Goal: Contribute content: Contribute content

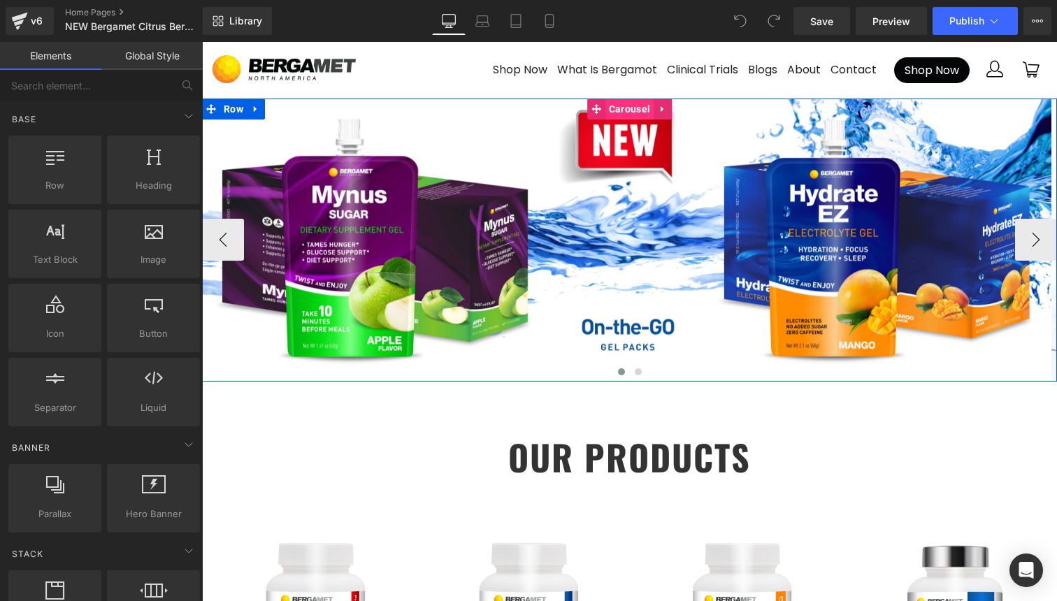
click at [632, 107] on span "Carousel" at bounding box center [629, 109] width 48 height 21
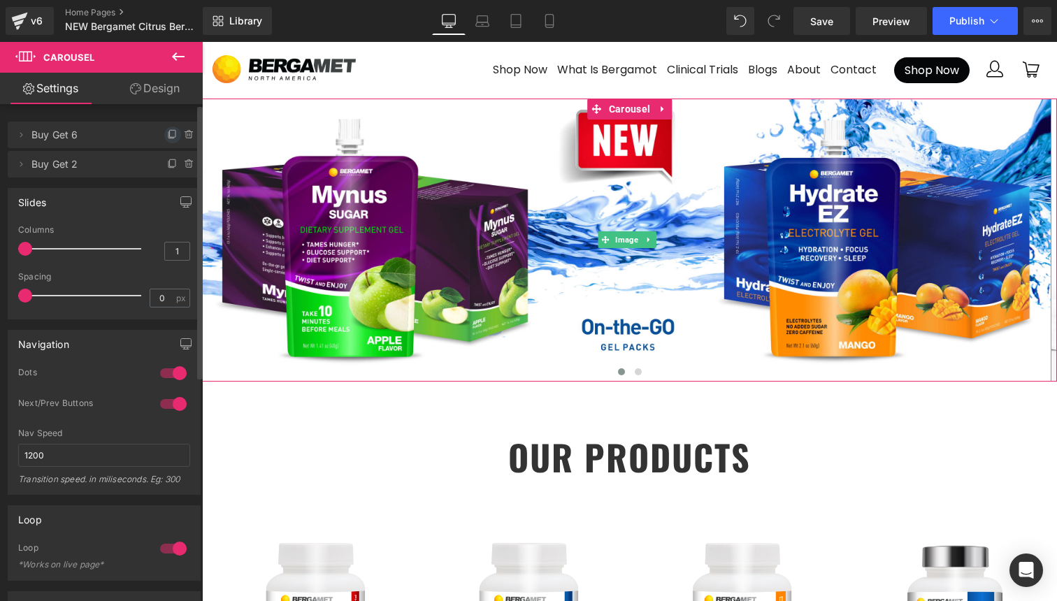
click at [170, 133] on icon at bounding box center [173, 133] width 6 height 7
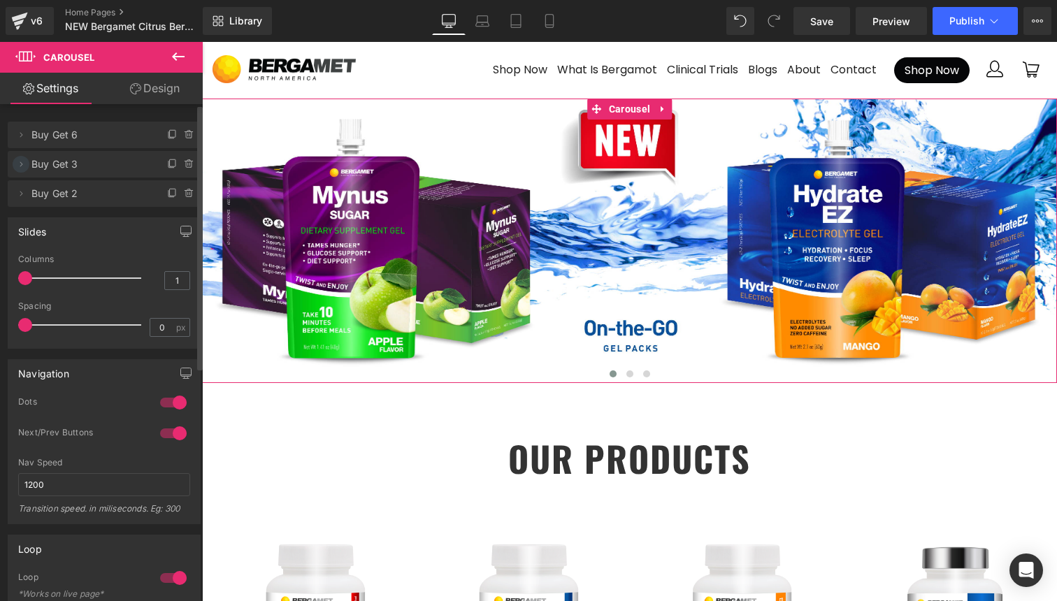
click at [17, 166] on icon at bounding box center [20, 164] width 11 height 11
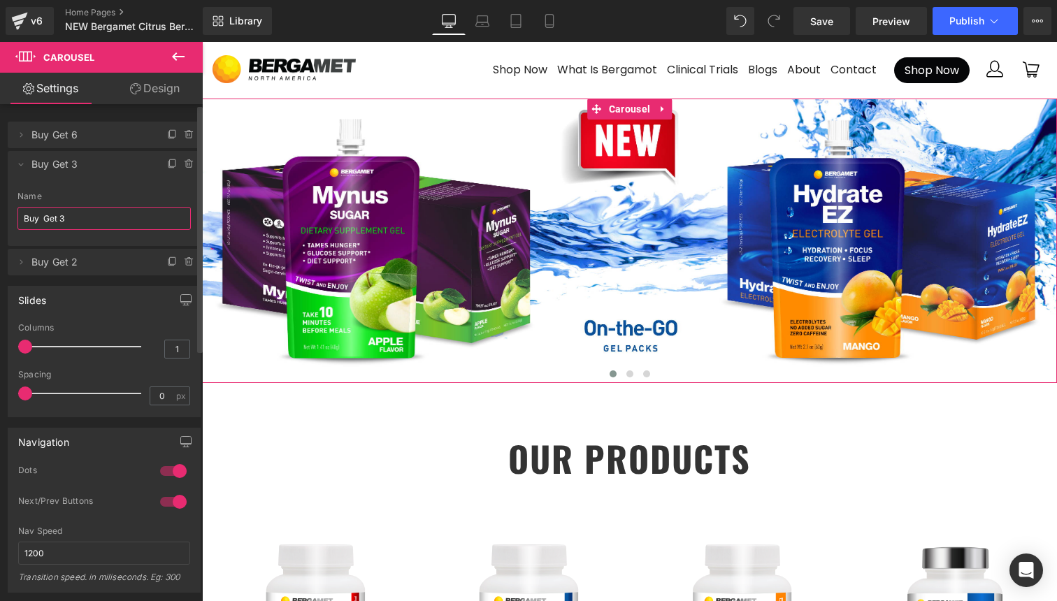
drag, startPoint x: 80, startPoint y: 214, endPoint x: 1, endPoint y: 212, distance: 79.7
click at [1, 212] on div "Delete Cancel Buy Get 6 Buy Get 6 Name Buy Get 6 Delete Cancel Buy Get 3 Buy Ge…" at bounding box center [104, 192] width 209 height 168
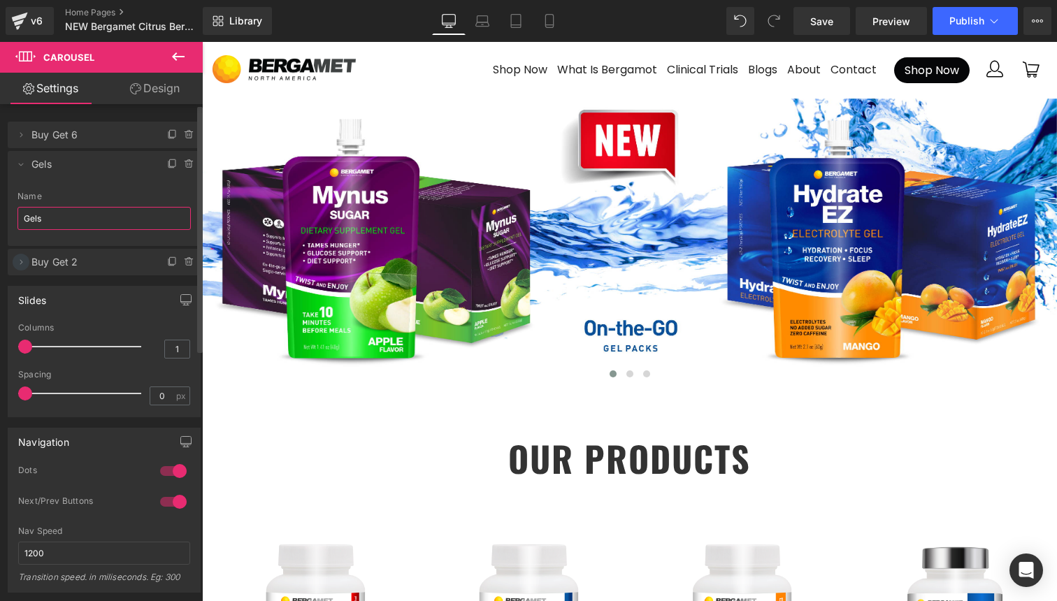
type input "Gels"
click at [24, 263] on icon at bounding box center [20, 261] width 11 height 11
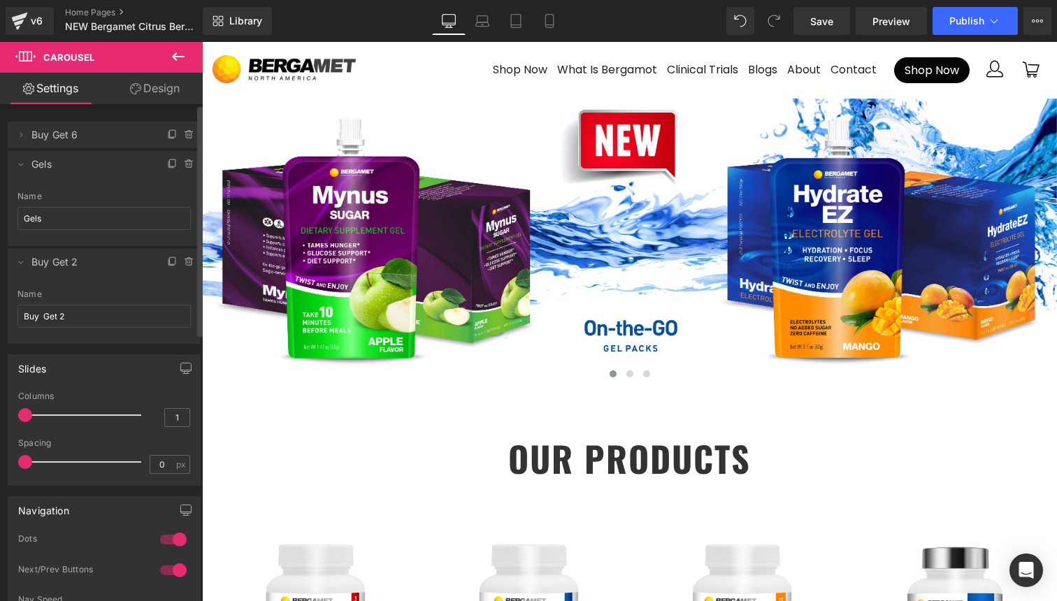
click at [46, 261] on span "Buy Get 2" at bounding box center [89, 262] width 117 height 27
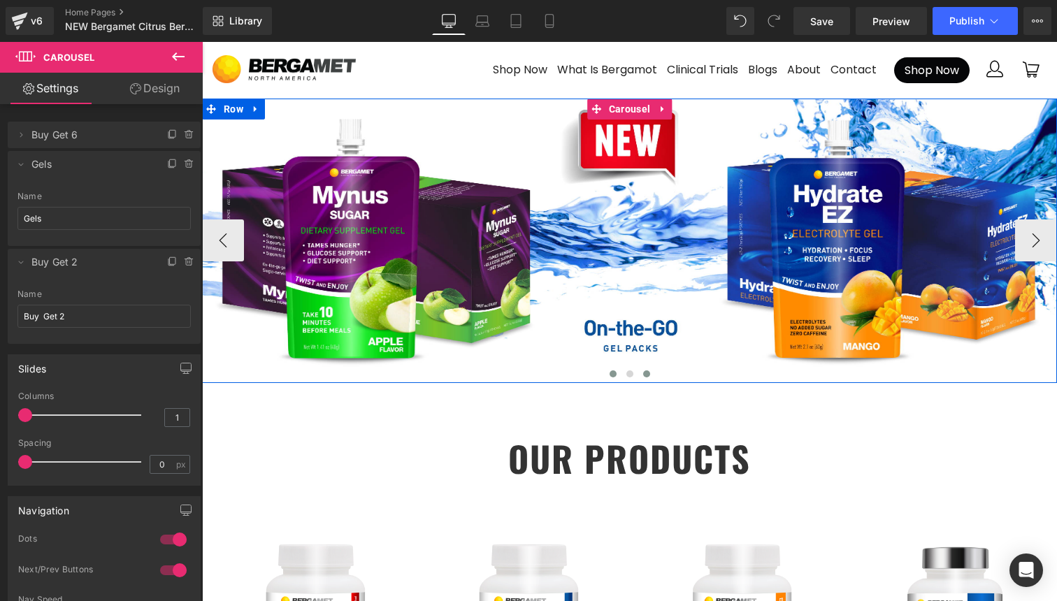
click at [645, 375] on span at bounding box center [646, 373] width 7 height 7
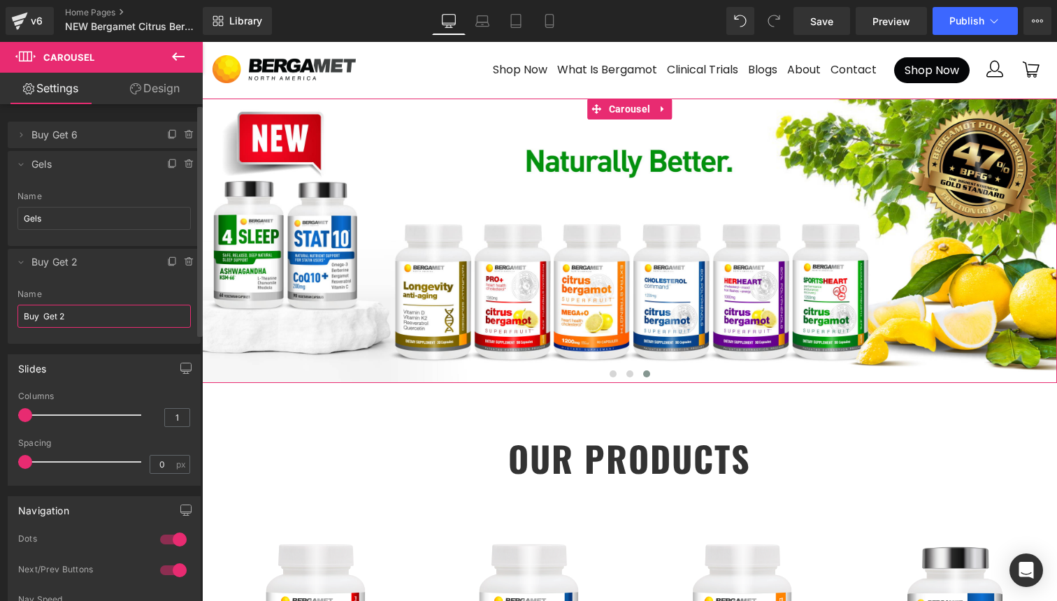
drag, startPoint x: 76, startPoint y: 315, endPoint x: 1, endPoint y: 314, distance: 75.5
click at [1, 314] on div "Delete Cancel Buy Get 6 Buy Get 6 Name Buy Get 6 Delete Cancel Gels Gels Name G…" at bounding box center [104, 226] width 209 height 236
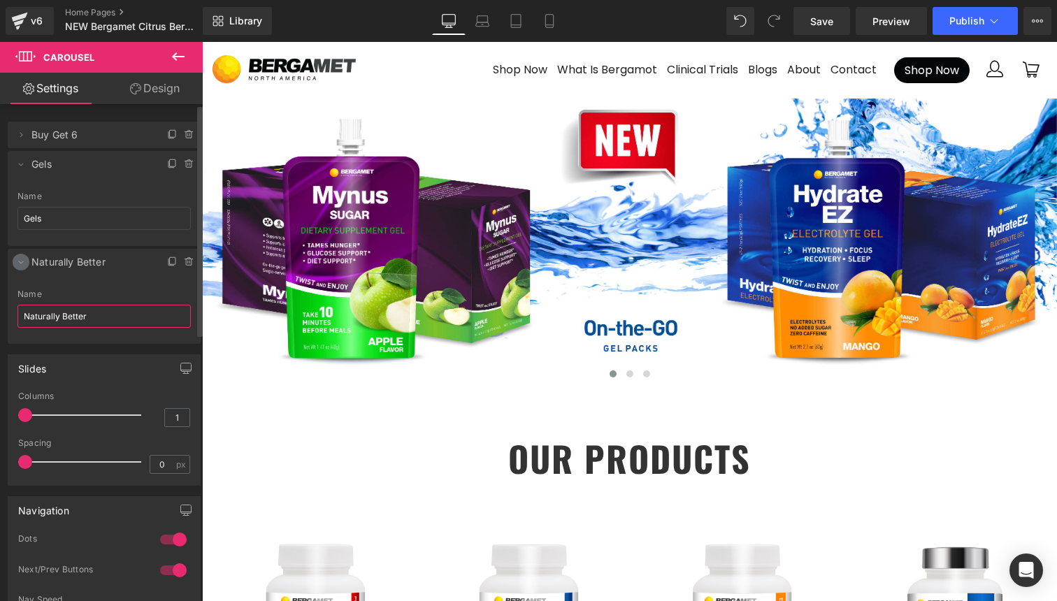
type input "Naturally Better"
click at [19, 261] on icon at bounding box center [20, 261] width 11 height 11
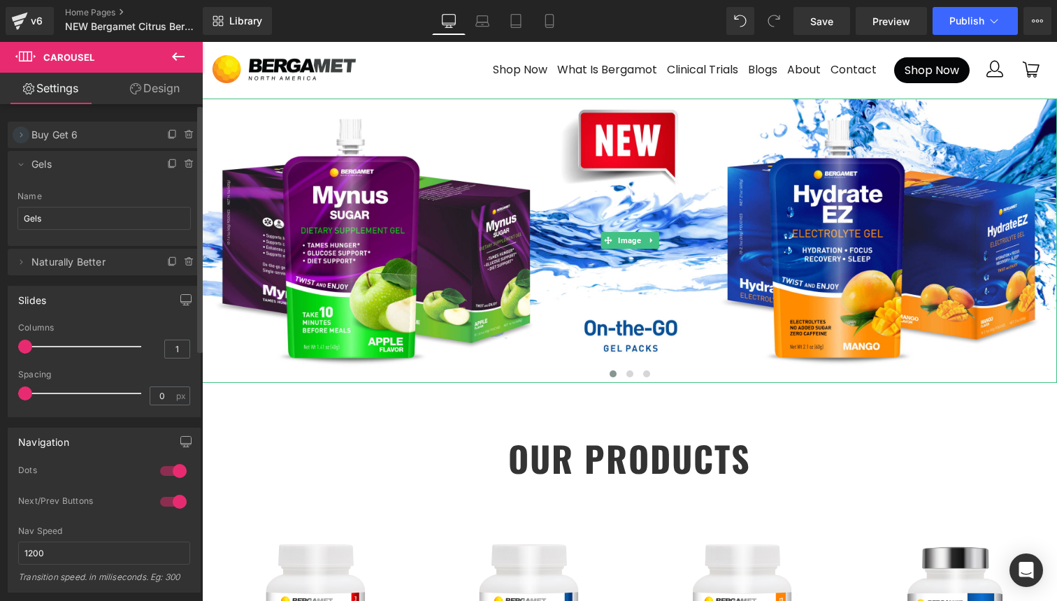
click at [19, 129] on icon at bounding box center [20, 134] width 11 height 11
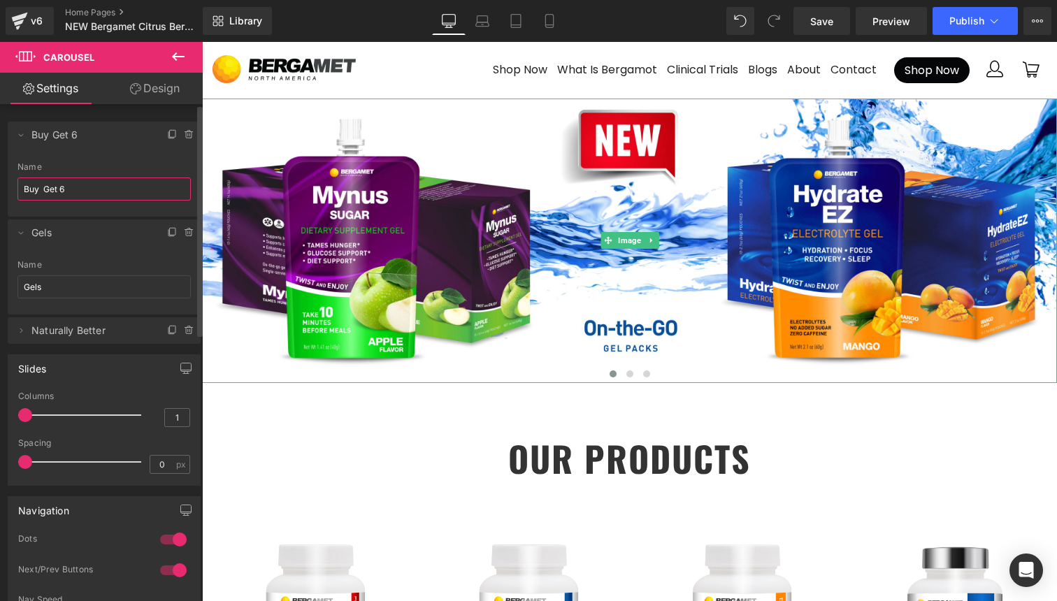
drag, startPoint x: 94, startPoint y: 191, endPoint x: 1, endPoint y: 191, distance: 92.9
click at [1, 191] on div "Delete Cancel Buy Get 6 Buy Get 6 Name Buy Get 6 Delete Cancel Gels Gels Name G…" at bounding box center [104, 226] width 209 height 236
type input "[DATE]"
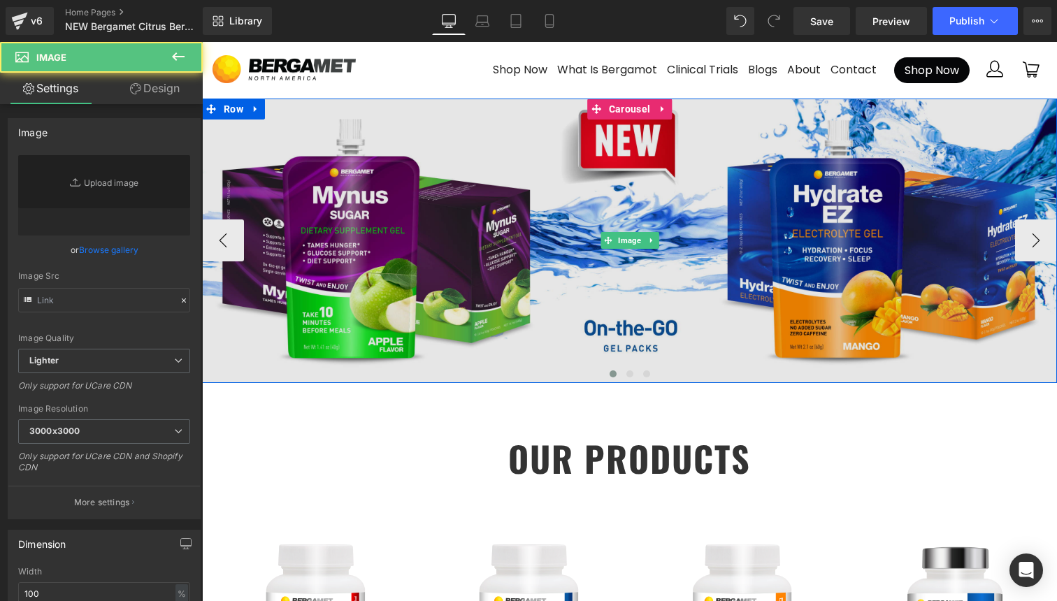
click at [570, 208] on img at bounding box center [629, 241] width 855 height 285
type input "[URL][DOMAIN_NAME][DATE]"
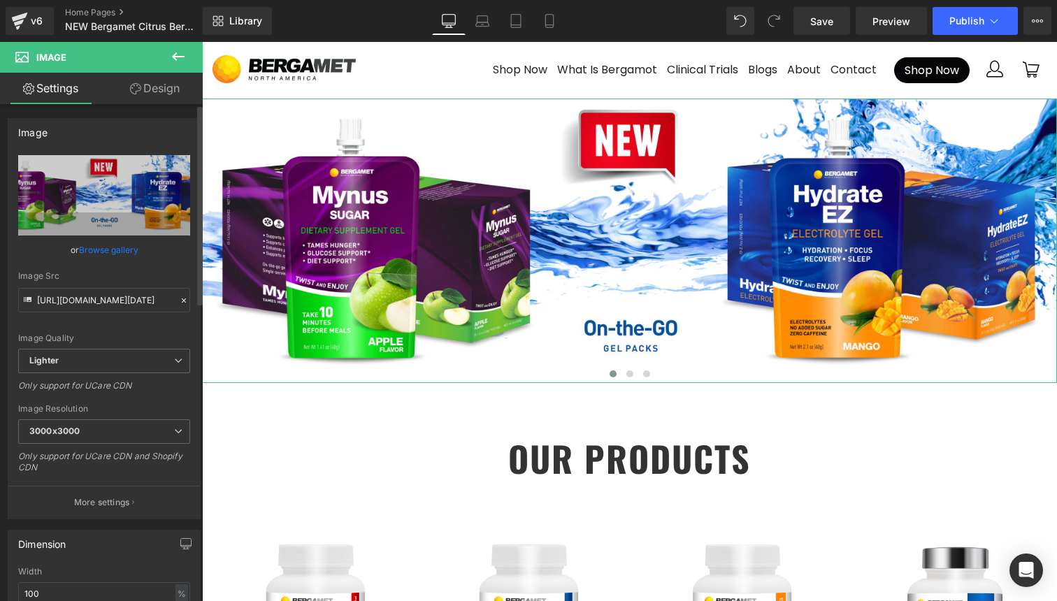
click at [111, 249] on link "Browse gallery" at bounding box center [108, 250] width 59 height 24
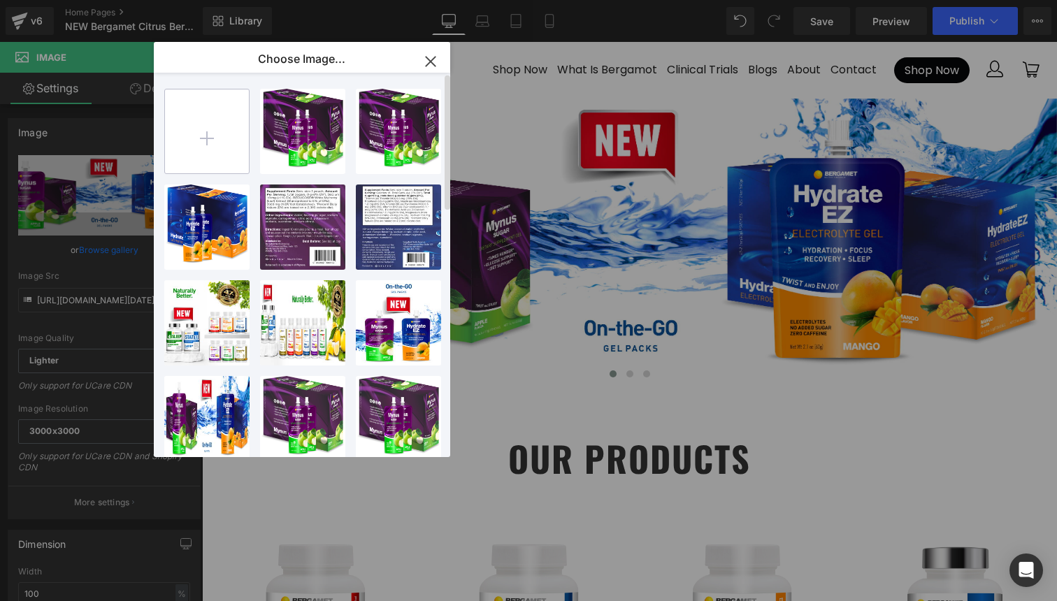
click at [194, 120] on input "file" at bounding box center [207, 131] width 84 height 84
type input "C:\fakepath\Shopify 3000x1000 [DATE] - [DATE].png"
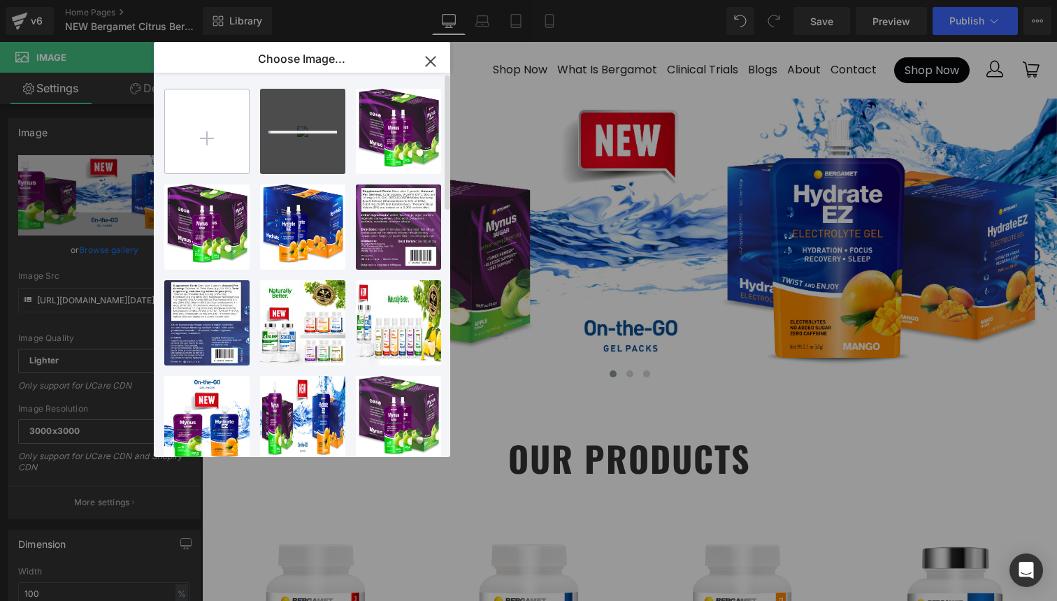
click at [209, 142] on input "file" at bounding box center [207, 131] width 84 height 84
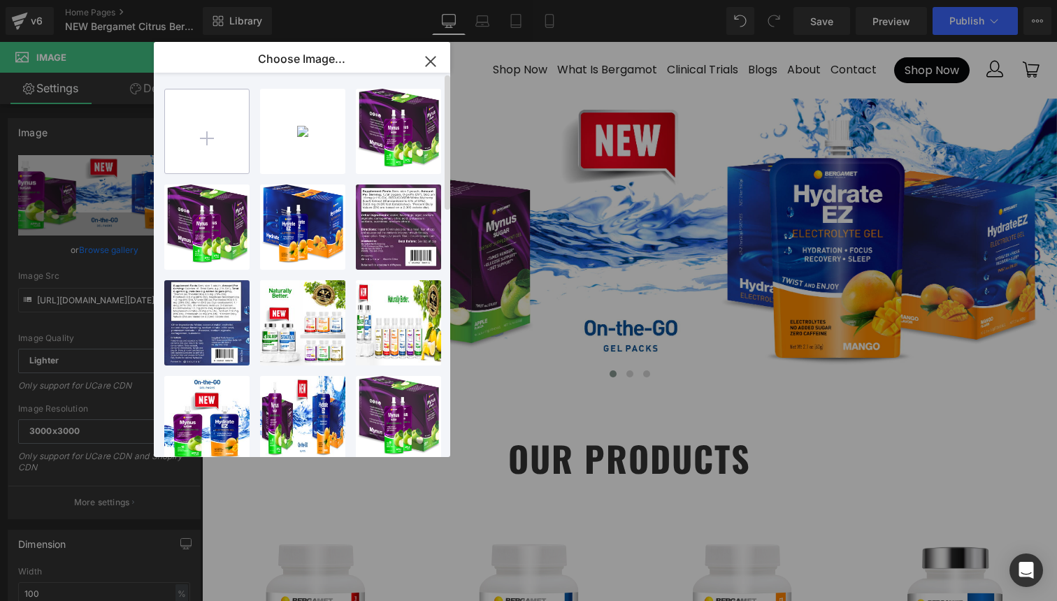
type input "C:\fakepath\Shopify 1080 x1080 [DATE] - [DATE] Deal.png"
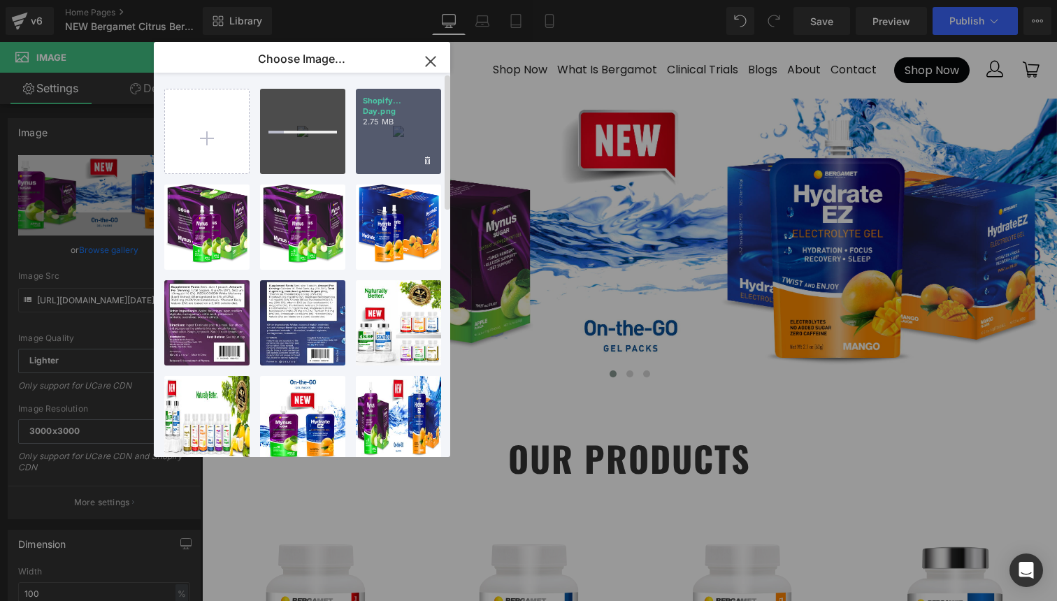
click at [384, 136] on div "Shopify... Day.png 2.75 MB" at bounding box center [398, 131] width 85 height 85
type input "[URL][DOMAIN_NAME][DATE]"
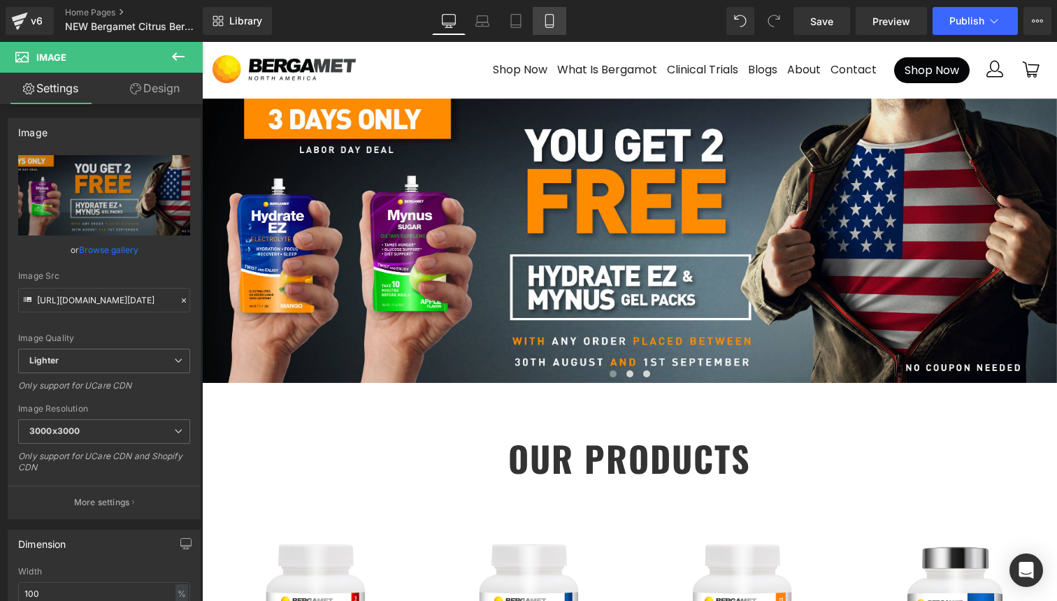
click at [551, 20] on icon at bounding box center [549, 21] width 14 height 14
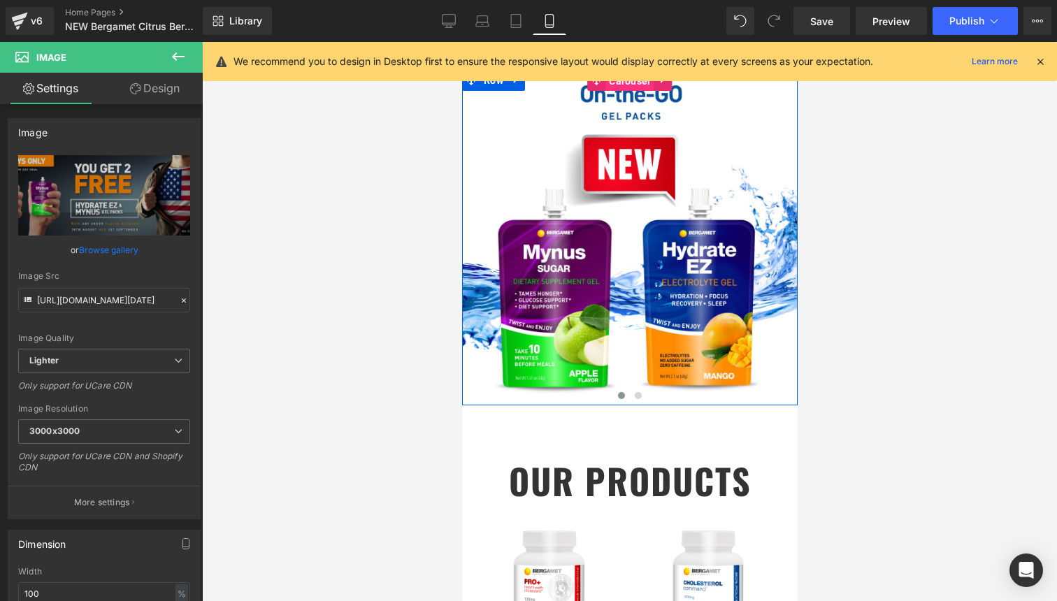
click at [628, 86] on span "Carousel" at bounding box center [628, 81] width 48 height 21
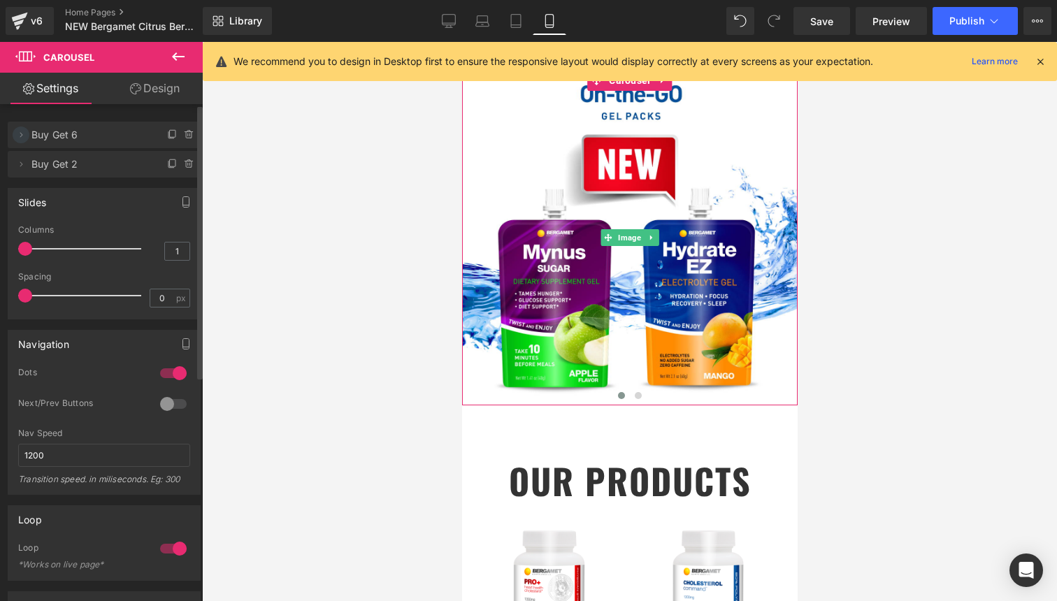
click at [23, 135] on icon at bounding box center [20, 134] width 11 height 11
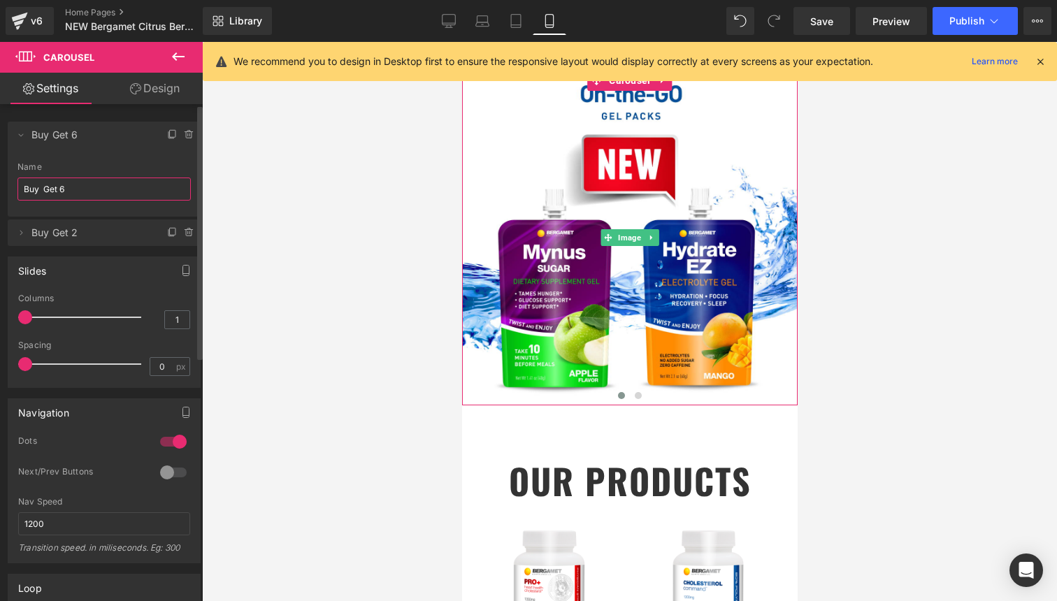
drag, startPoint x: 85, startPoint y: 197, endPoint x: 1, endPoint y: 189, distance: 84.2
click at [1, 189] on div "Delete Cancel Buy Get 6 Buy Get 6 Name Buy Get 6 Delete Cancel Buy Get 2 Buy Ge…" at bounding box center [104, 177] width 209 height 138
type input "g"
type input "Gels"
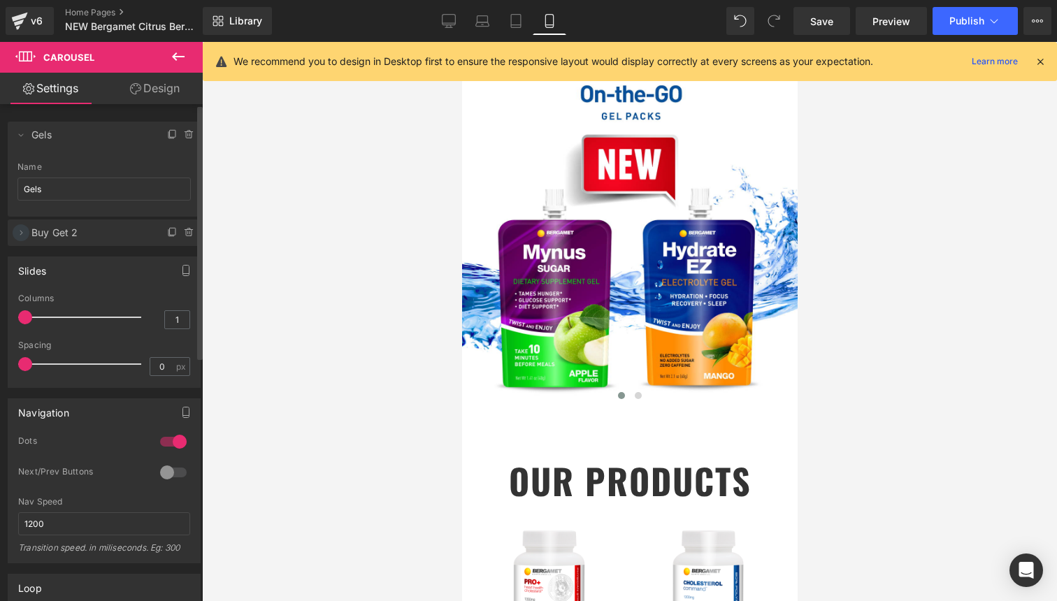
click at [21, 234] on icon at bounding box center [20, 232] width 11 height 11
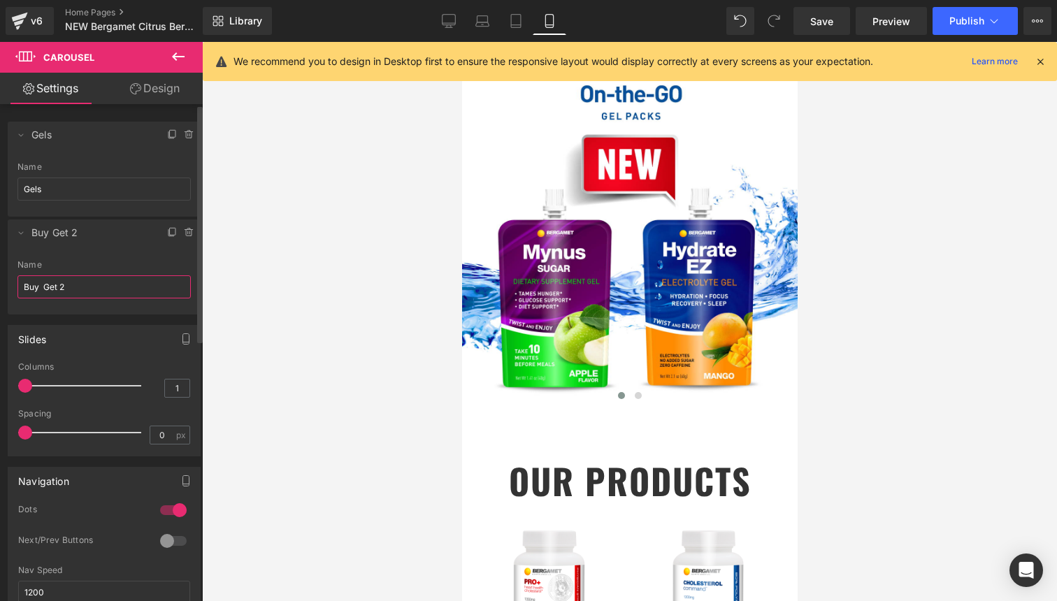
drag, startPoint x: 72, startPoint y: 291, endPoint x: 7, endPoint y: 270, distance: 68.3
click at [1, 287] on div "Delete Cancel Gels Gels Name Gels Delete Cancel Buy Get 2 Buy Get 2 Name Buy Ge…" at bounding box center [104, 211] width 209 height 207
type input "Natural"
drag, startPoint x: 7, startPoint y: 270, endPoint x: 22, endPoint y: 239, distance: 34.1
click at [22, 239] on span at bounding box center [21, 232] width 17 height 17
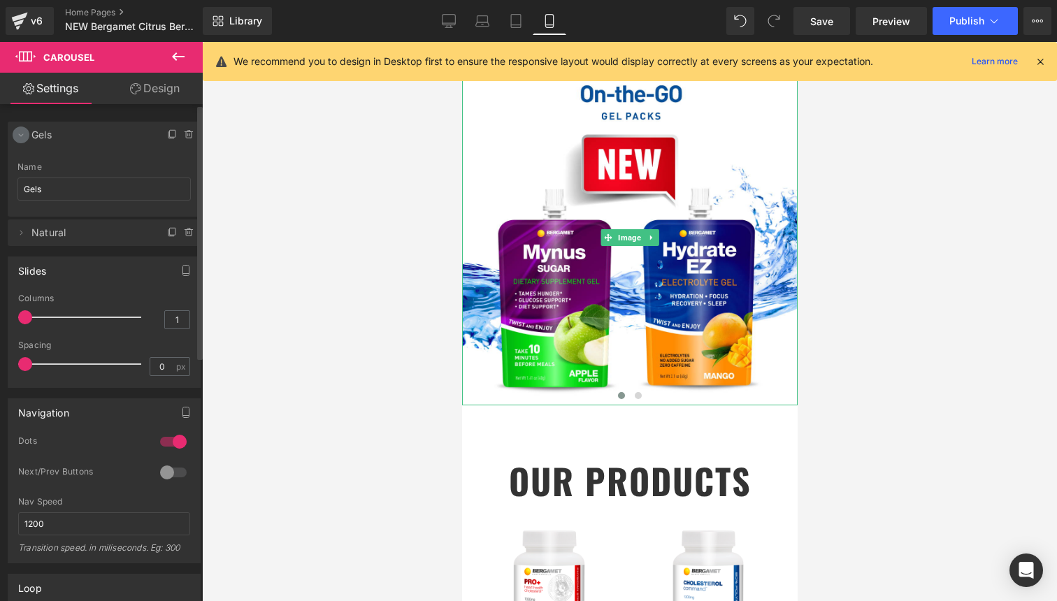
click at [20, 136] on icon at bounding box center [20, 134] width 11 height 11
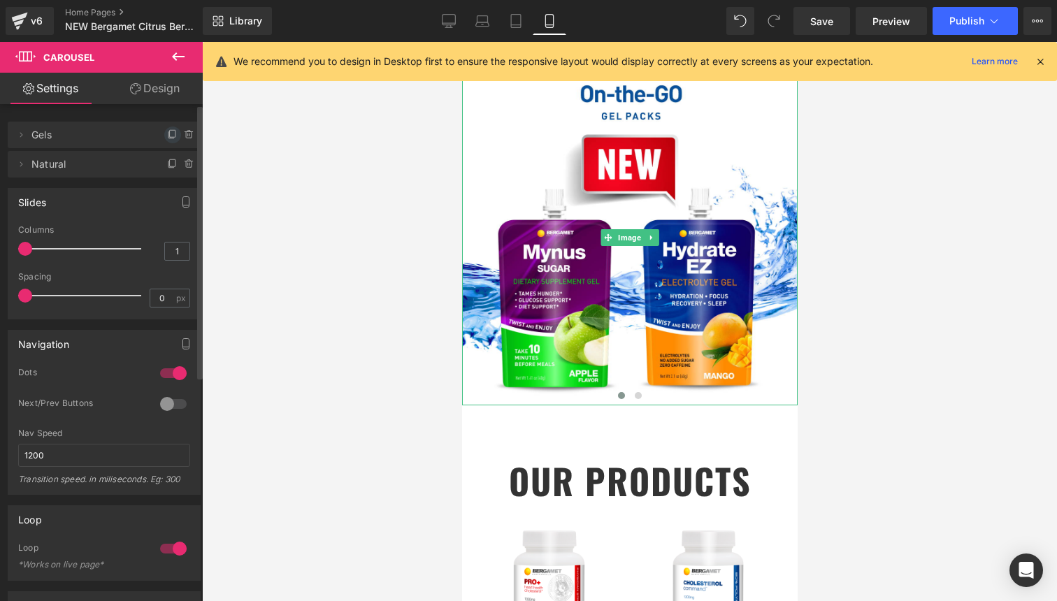
click at [167, 136] on icon at bounding box center [172, 134] width 11 height 11
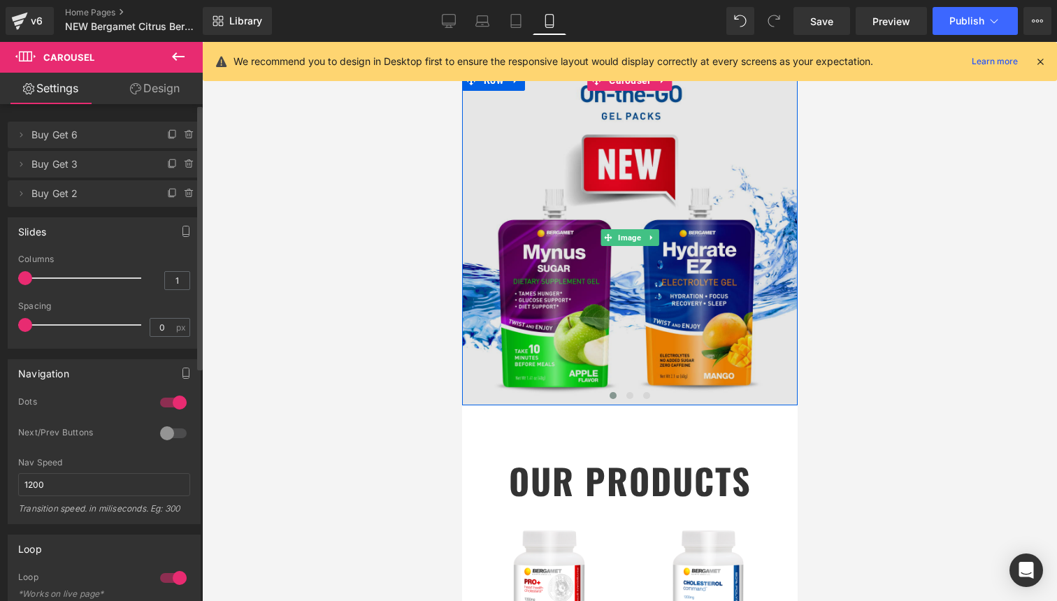
click at [637, 305] on img at bounding box center [628, 237] width 335 height 335
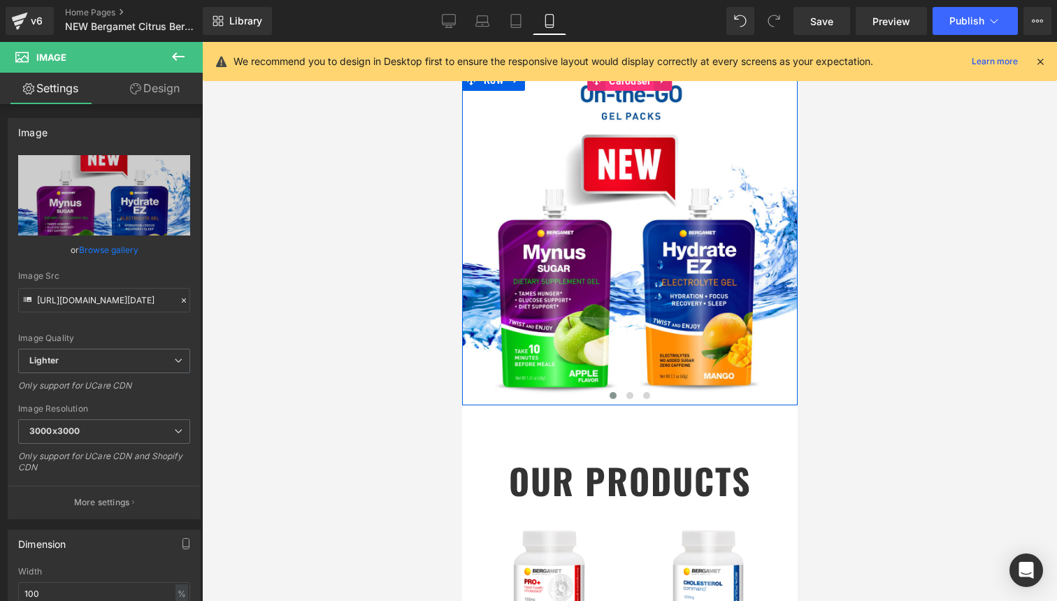
click at [623, 87] on span "Carousel" at bounding box center [628, 81] width 48 height 21
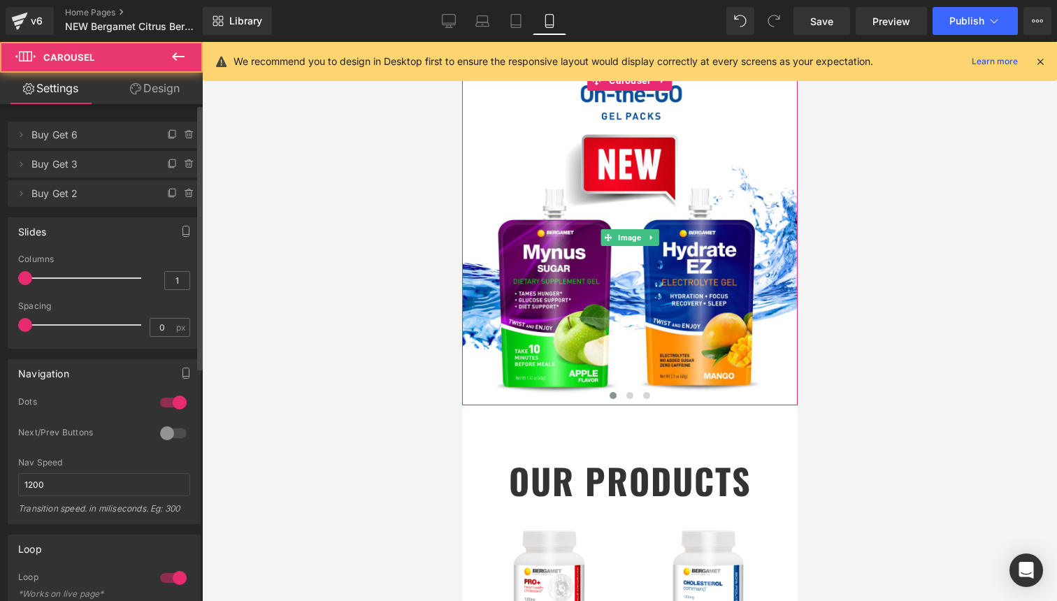
click at [76, 144] on span "Buy Get 6" at bounding box center [89, 135] width 117 height 27
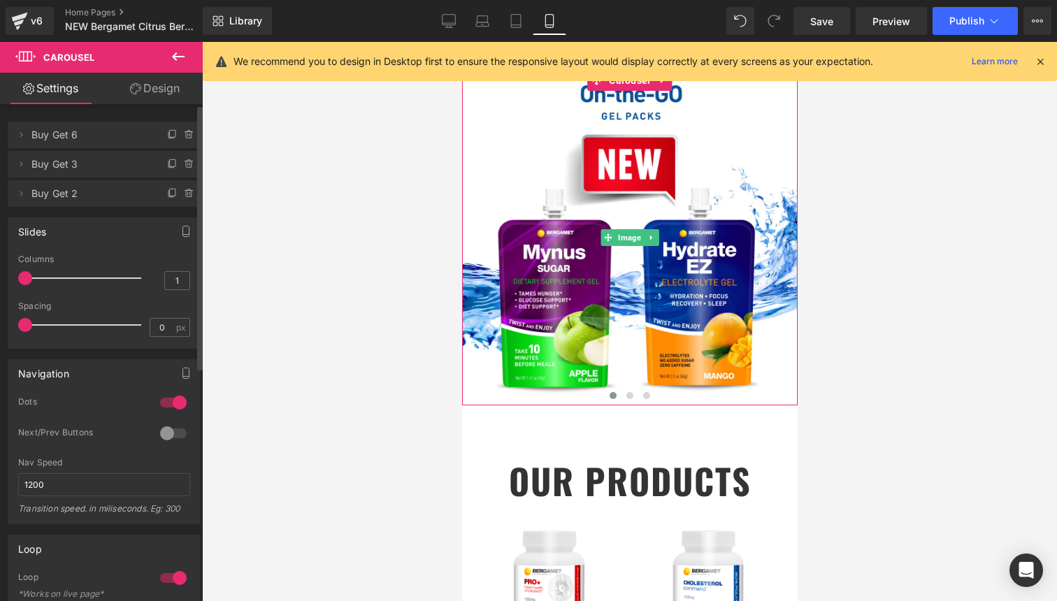
click at [63, 136] on span "Buy Get 6" at bounding box center [89, 135] width 117 height 27
click at [12, 136] on li "Delete Cancel Buy Get 6 Buy Get 6 Name Buy Get 6" at bounding box center [104, 135] width 193 height 27
click at [23, 136] on icon at bounding box center [20, 134] width 11 height 11
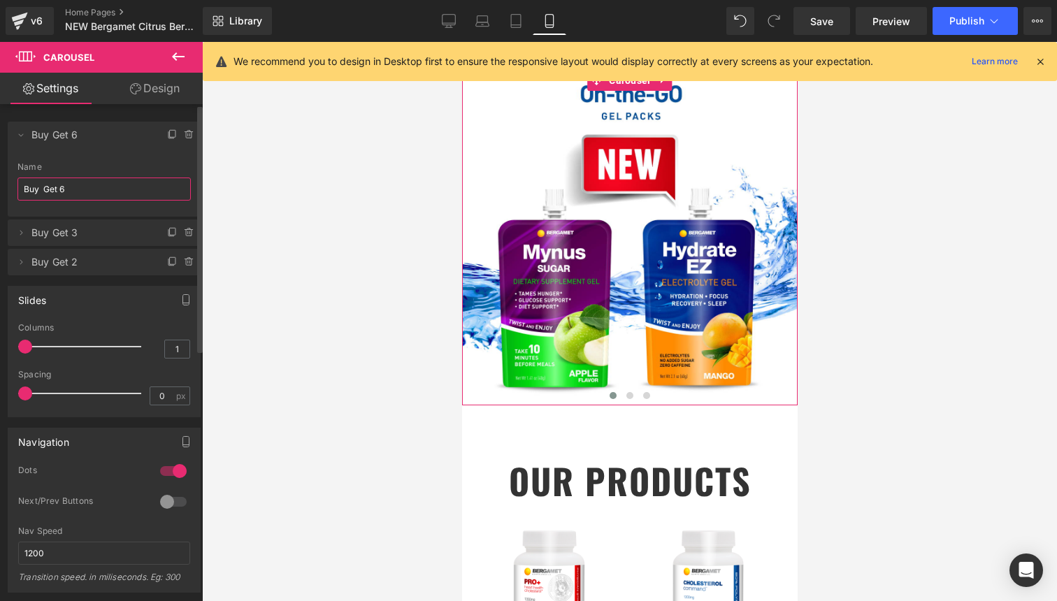
drag, startPoint x: 92, startPoint y: 191, endPoint x: 1, endPoint y: 191, distance: 90.8
click at [1, 191] on div "Delete Cancel Buy Get 6 Buy Get 6 Name Buy Get 6 Delete Cancel Buy Get 3 Buy Ge…" at bounding box center [104, 192] width 209 height 168
type input "[DATE]"
click at [25, 235] on icon at bounding box center [20, 232] width 11 height 11
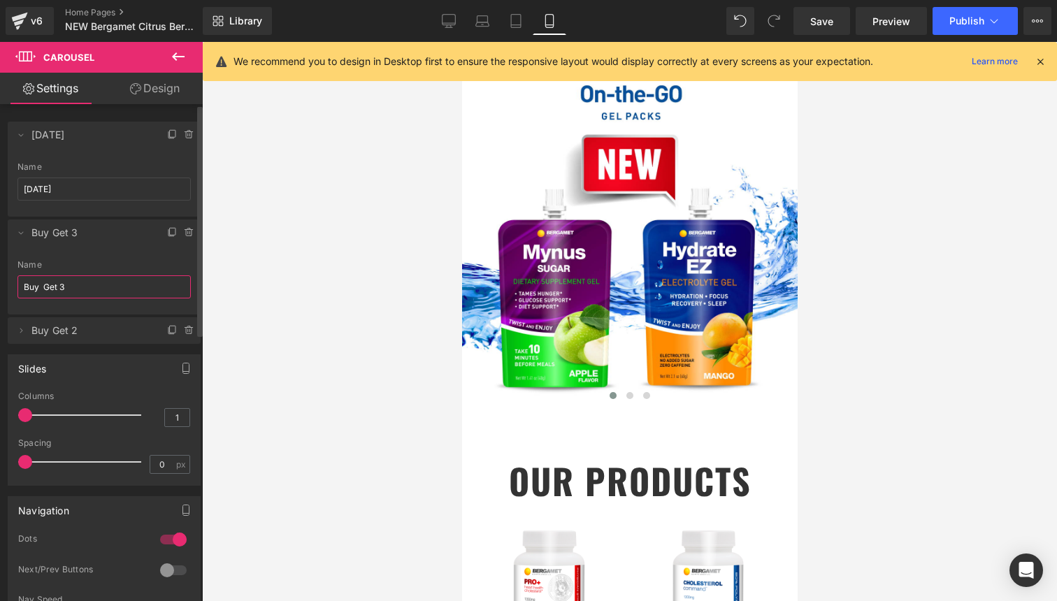
drag, startPoint x: 86, startPoint y: 296, endPoint x: 1, endPoint y: 279, distance: 86.2
click at [1, 279] on div "Delete Cancel [DATE] [DATE] Name [DATE] Delete Cancel Buy Get 3 Buy Get 3 Name …" at bounding box center [104, 226] width 209 height 236
type input "Gels"
click at [20, 328] on icon at bounding box center [20, 330] width 11 height 11
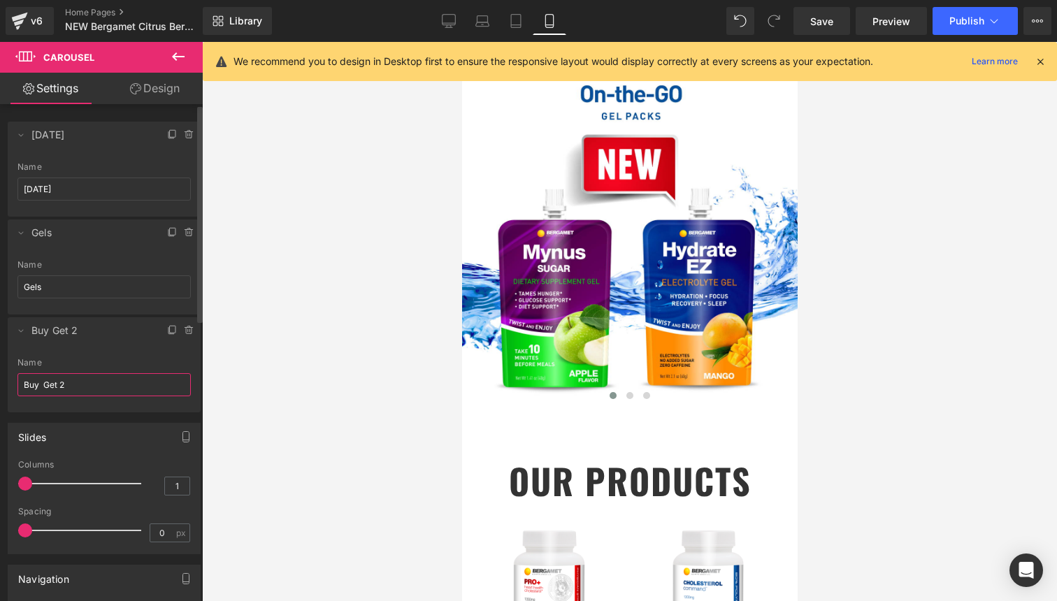
drag, startPoint x: 88, startPoint y: 382, endPoint x: 1, endPoint y: 372, distance: 88.0
click at [1, 372] on div "Delete Cancel [DATE] [DATE] Name [DATE] Delete Cancel Gels Gels Name Gels Delet…" at bounding box center [104, 260] width 209 height 305
type input "Natural"
click at [131, 289] on input "Gels" at bounding box center [103, 286] width 173 height 23
click at [826, 28] on span "Save" at bounding box center [821, 21] width 23 height 15
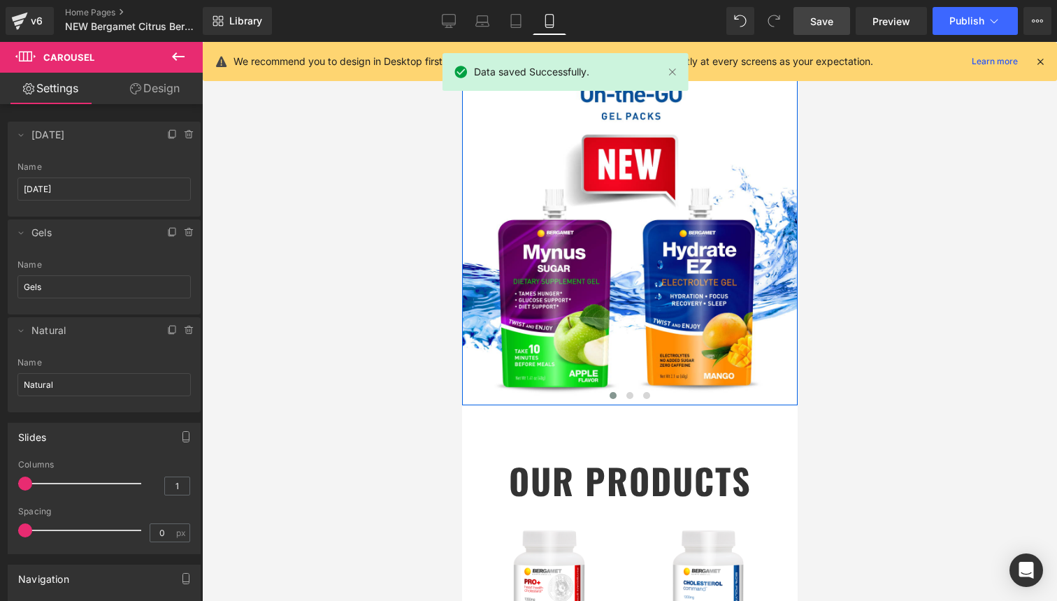
click at [610, 398] on span at bounding box center [612, 395] width 7 height 7
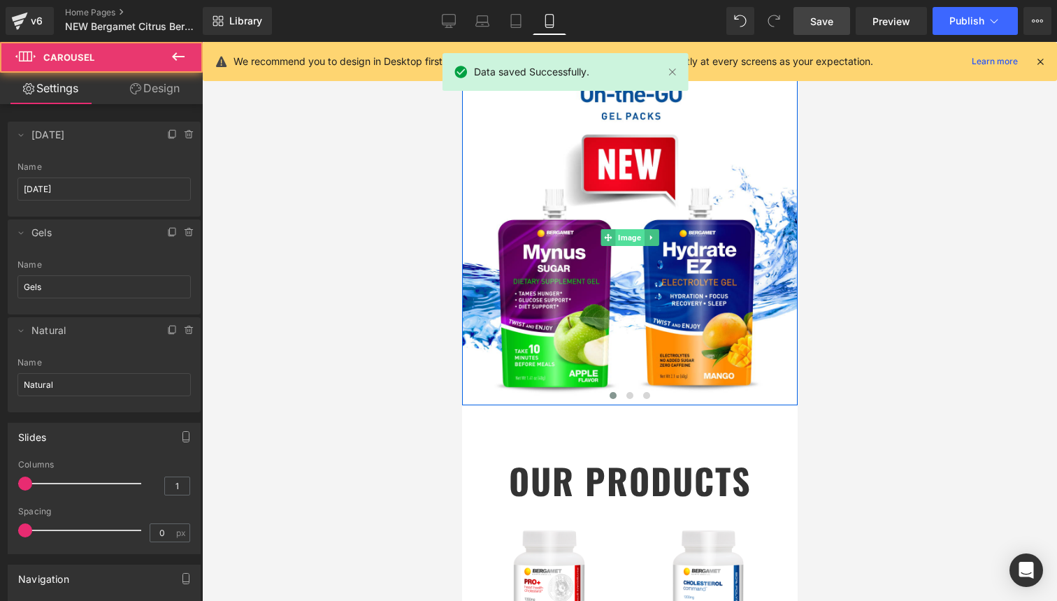
click at [630, 233] on span "Image" at bounding box center [628, 237] width 29 height 17
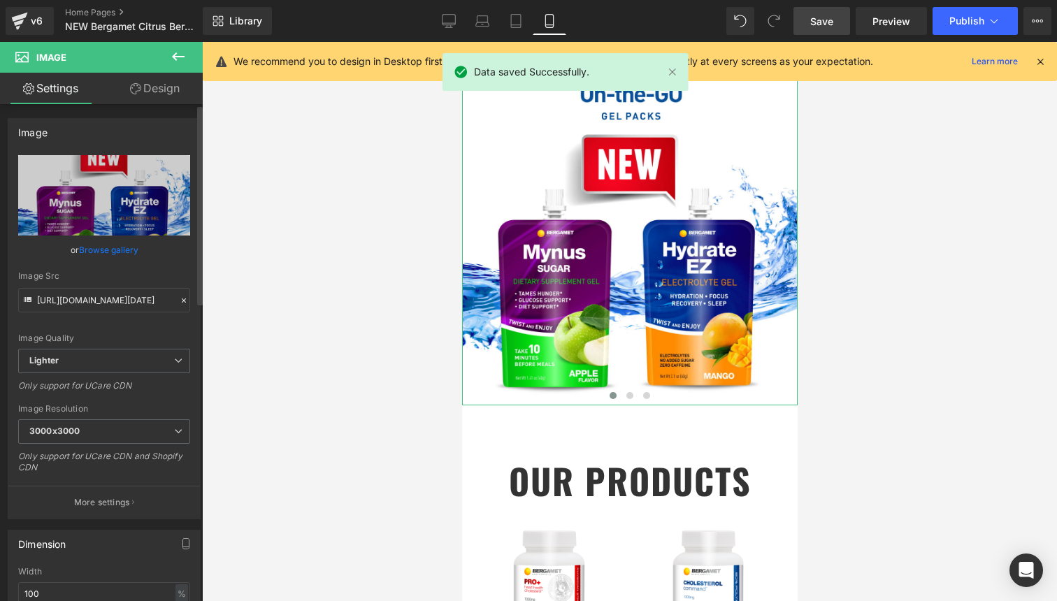
click at [111, 252] on link "Browse gallery" at bounding box center [108, 250] width 59 height 24
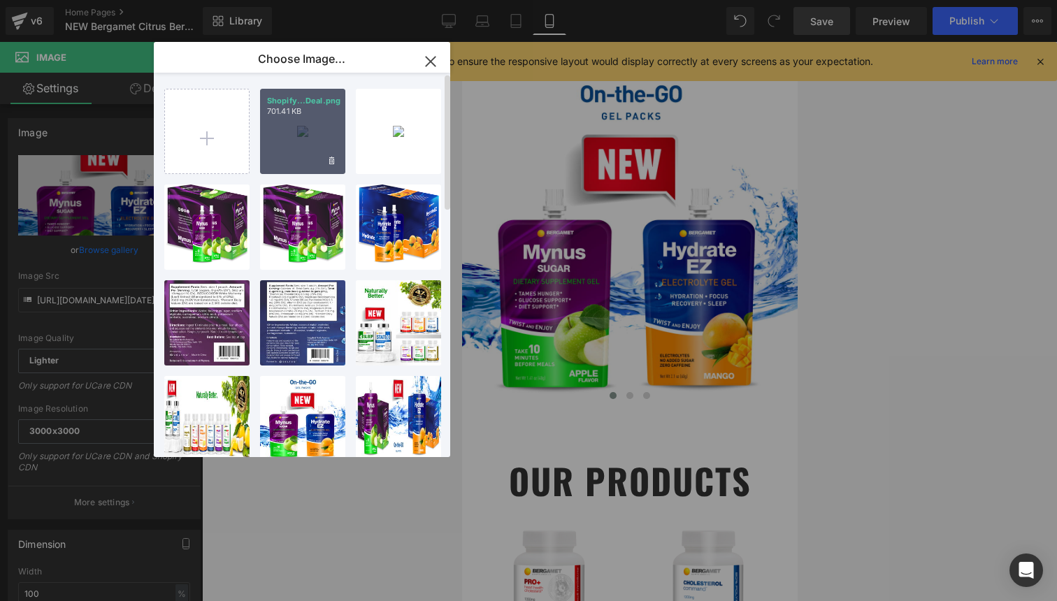
click at [296, 144] on div "Shopify...Deal.png 701.41 KB" at bounding box center [302, 131] width 85 height 85
type input "[URL][DOMAIN_NAME][DATE]"
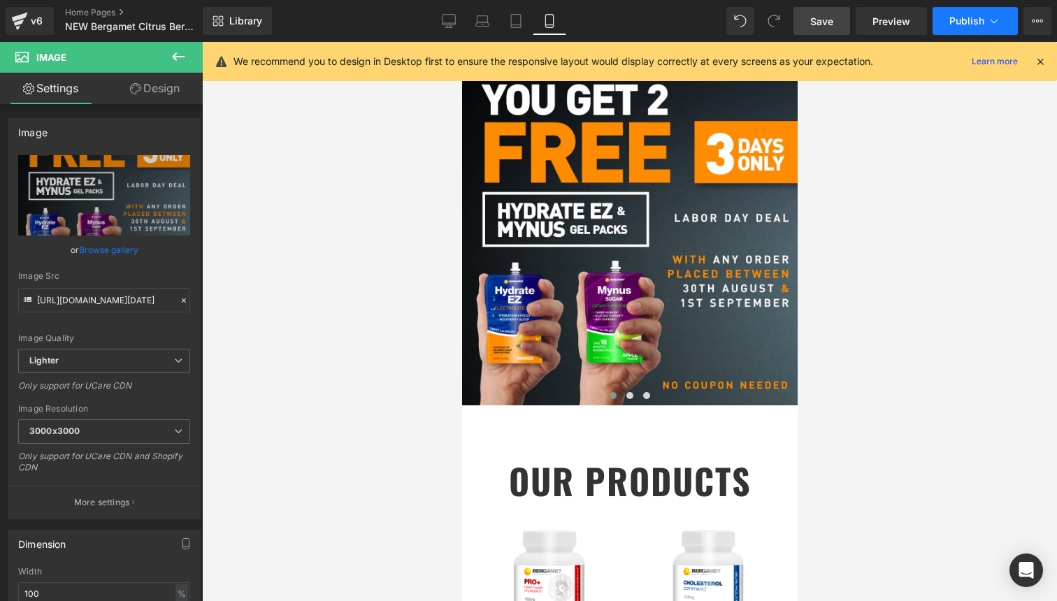
click at [976, 24] on span "Publish" at bounding box center [966, 20] width 35 height 11
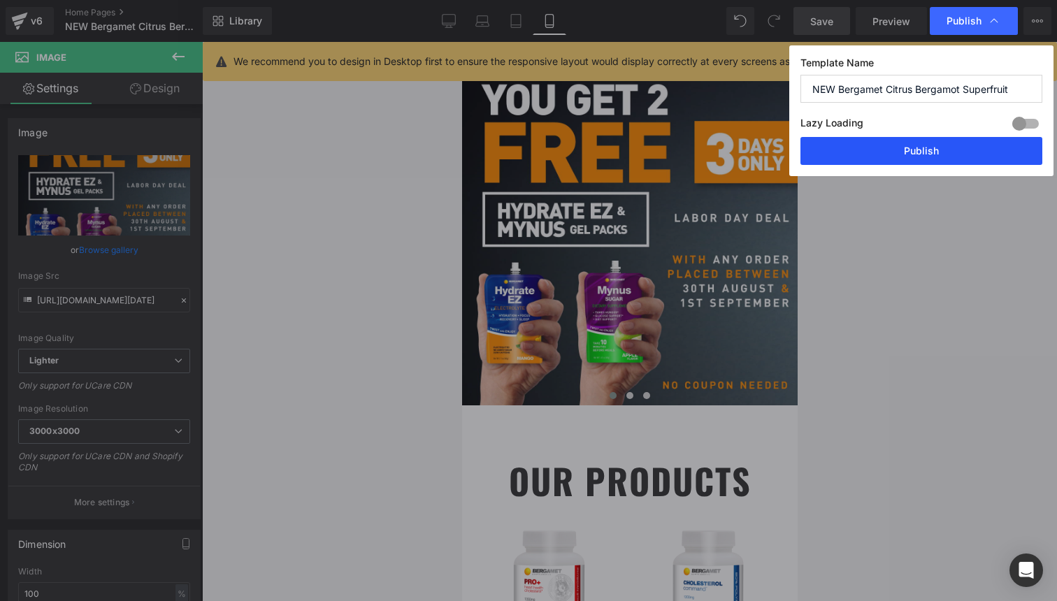
click at [901, 156] on button "Publish" at bounding box center [921, 151] width 242 height 28
